Goal: Information Seeking & Learning: Learn about a topic

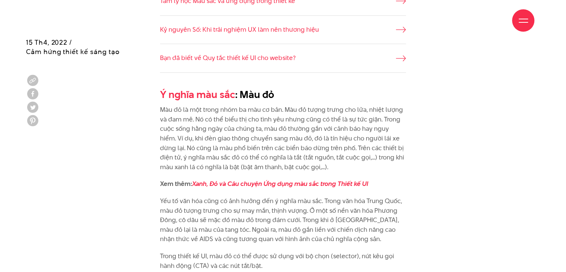
scroll to position [633, 0]
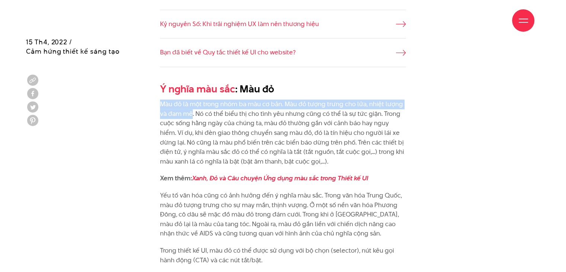
drag, startPoint x: 160, startPoint y: 102, endPoint x: 188, endPoint y: 110, distance: 29.0
click at [192, 112] on p "Màu đỏ là một trong nhóm ba màu cơ bản. Màu đỏ tượng trưng cho lửa, nhiệt lượng…" at bounding box center [283, 132] width 246 height 67
copy p "Màu đỏ là một trong nhóm ba màu cơ bản. Màu đỏ tượng trưng cho lửa, nhiệt lượng…"
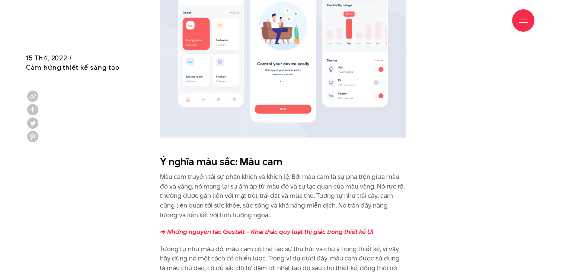
scroll to position [968, 0]
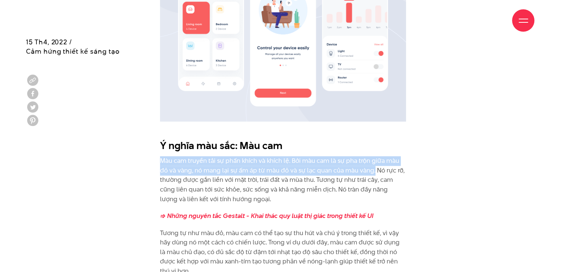
drag, startPoint x: 159, startPoint y: 159, endPoint x: 375, endPoint y: 172, distance: 215.6
copy p "Màu cam truyền tải sự phấn khích và khích lệ. Bởi màu cam là sự pha trộn giữa m…"
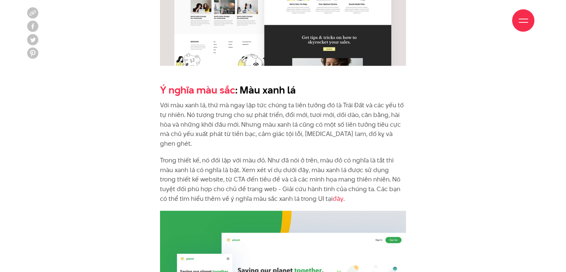
scroll to position [1750, 0]
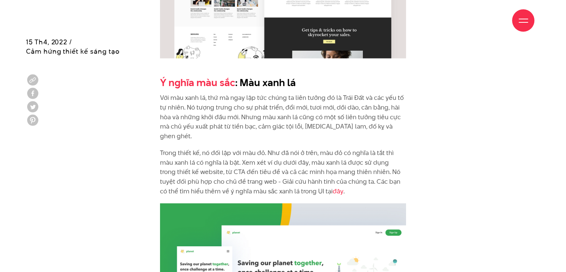
click at [172, 99] on p "Với màu xanh lá, thứ mà ngay lập tức chúng ta liên tưởng đó là Trái Đất và các …" at bounding box center [283, 117] width 246 height 48
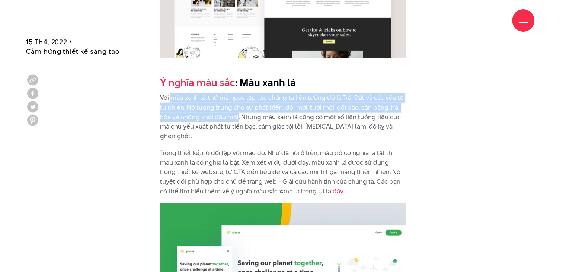
drag, startPoint x: 170, startPoint y: 100, endPoint x: 237, endPoint y: 115, distance: 68.7
click at [237, 115] on p "Với màu xanh lá, thứ mà ngay lập tức chúng ta liên tưởng đó là Trái Đất và các …" at bounding box center [283, 117] width 246 height 48
click at [186, 101] on p "Với màu xanh lá, thứ mà ngay lập tức chúng ta liên tưởng đó là Trái Đất và các …" at bounding box center [283, 117] width 246 height 48
drag, startPoint x: 171, startPoint y: 97, endPoint x: 238, endPoint y: 118, distance: 70.4
click at [238, 118] on p "Với màu xanh lá, thứ mà ngay lập tức chúng ta liên tưởng đó là Trái Đất và các …" at bounding box center [283, 117] width 246 height 48
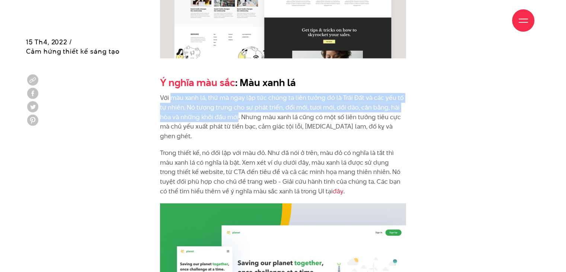
drag, startPoint x: 233, startPoint y: 112, endPoint x: 207, endPoint y: 105, distance: 26.6
click at [209, 105] on p "Với màu xanh lá, thứ mà ngay lập tức chúng ta liên tưởng đó là Trái Đất và các …" at bounding box center [283, 117] width 246 height 48
click at [187, 105] on p "Với màu xanh lá, thứ mà ngay lập tức chúng ta liên tưởng đó là Trái Đất và các …" at bounding box center [283, 117] width 246 height 48
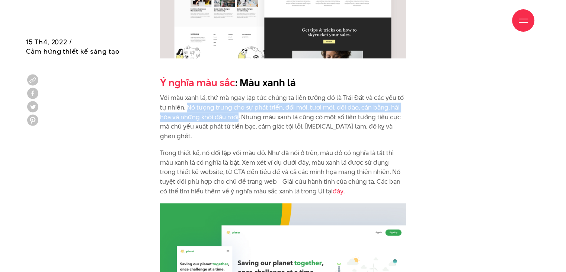
drag, startPoint x: 186, startPoint y: 106, endPoint x: 238, endPoint y: 120, distance: 53.9
click at [238, 120] on p "Với màu xanh lá, thứ mà ngay lập tức chúng ta liên tưởng đó là Trái Đất và các …" at bounding box center [283, 117] width 246 height 48
copy p "Nó tượng trưng cho sự phát triển, đổi mới, tươi mới, dồi dào, cân bằng, hài hòa…"
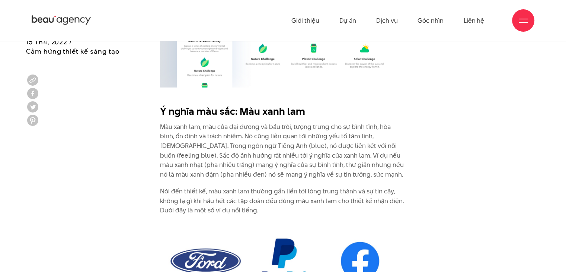
scroll to position [2048, 0]
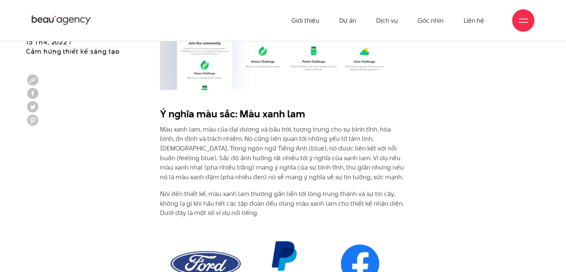
drag, startPoint x: 286, startPoint y: 101, endPoint x: 356, endPoint y: 120, distance: 72.3
copy p "màu tím là màu dành cho những người giàu có. Màu tím gợi nhiều cảm xúc hơn hầu …"
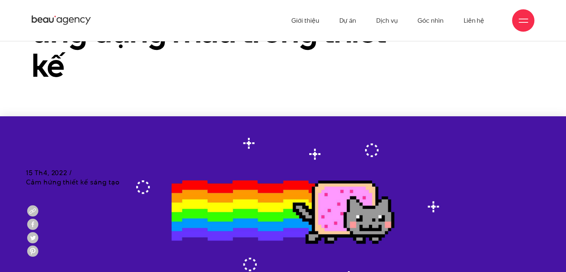
scroll to position [0, 0]
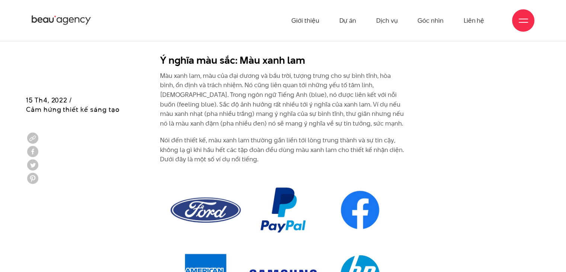
scroll to position [2011, 0]
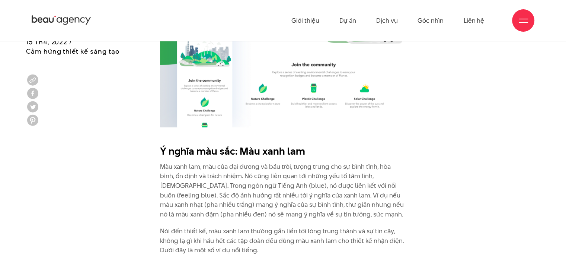
click at [184, 162] on p "Màu xanh lam, màu của đại dương và bầu trời, tượng trưng cho sự bình tĩnh, hòa …" at bounding box center [283, 190] width 246 height 57
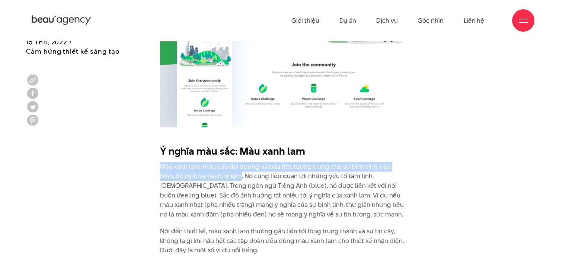
drag, startPoint x: 160, startPoint y: 156, endPoint x: 225, endPoint y: 170, distance: 66.5
click at [225, 170] on p "Màu xanh lam, màu của đại dương và bầu trời, tượng trưng cho sự bình tĩnh, hòa …" at bounding box center [283, 190] width 246 height 57
copy p "Màu xanh lam, màu của đại dương và bầu trời, tượng trưng cho sự bình tĩnh, hòa …"
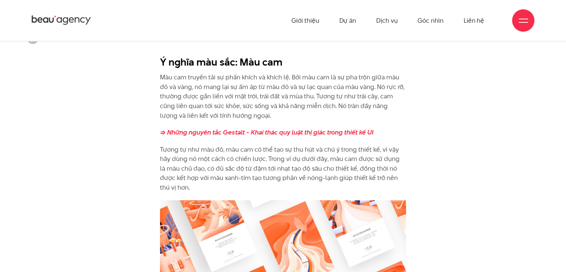
scroll to position [1080, 0]
